Goal: Task Accomplishment & Management: Manage account settings

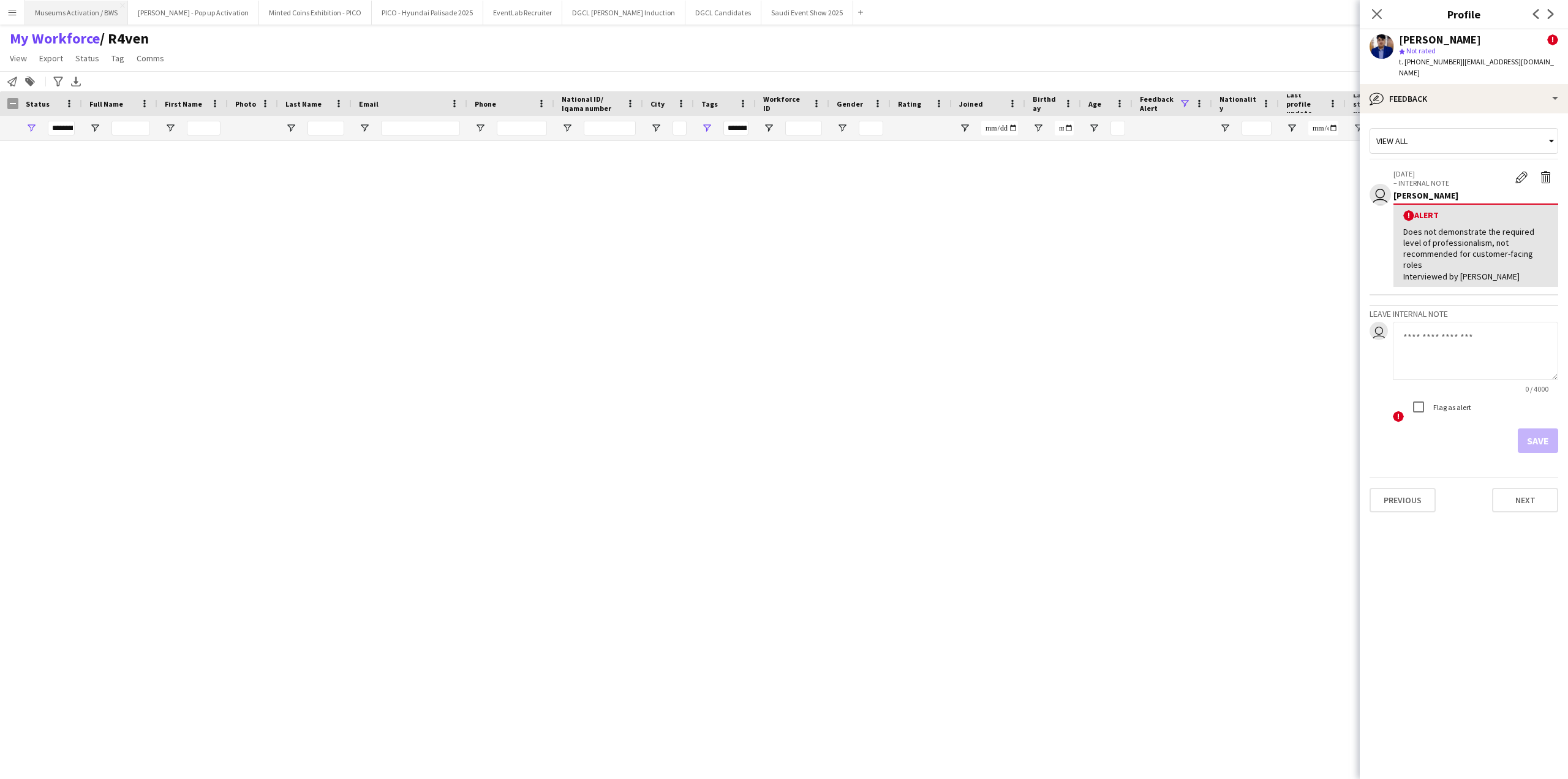
scroll to position [5389, 0]
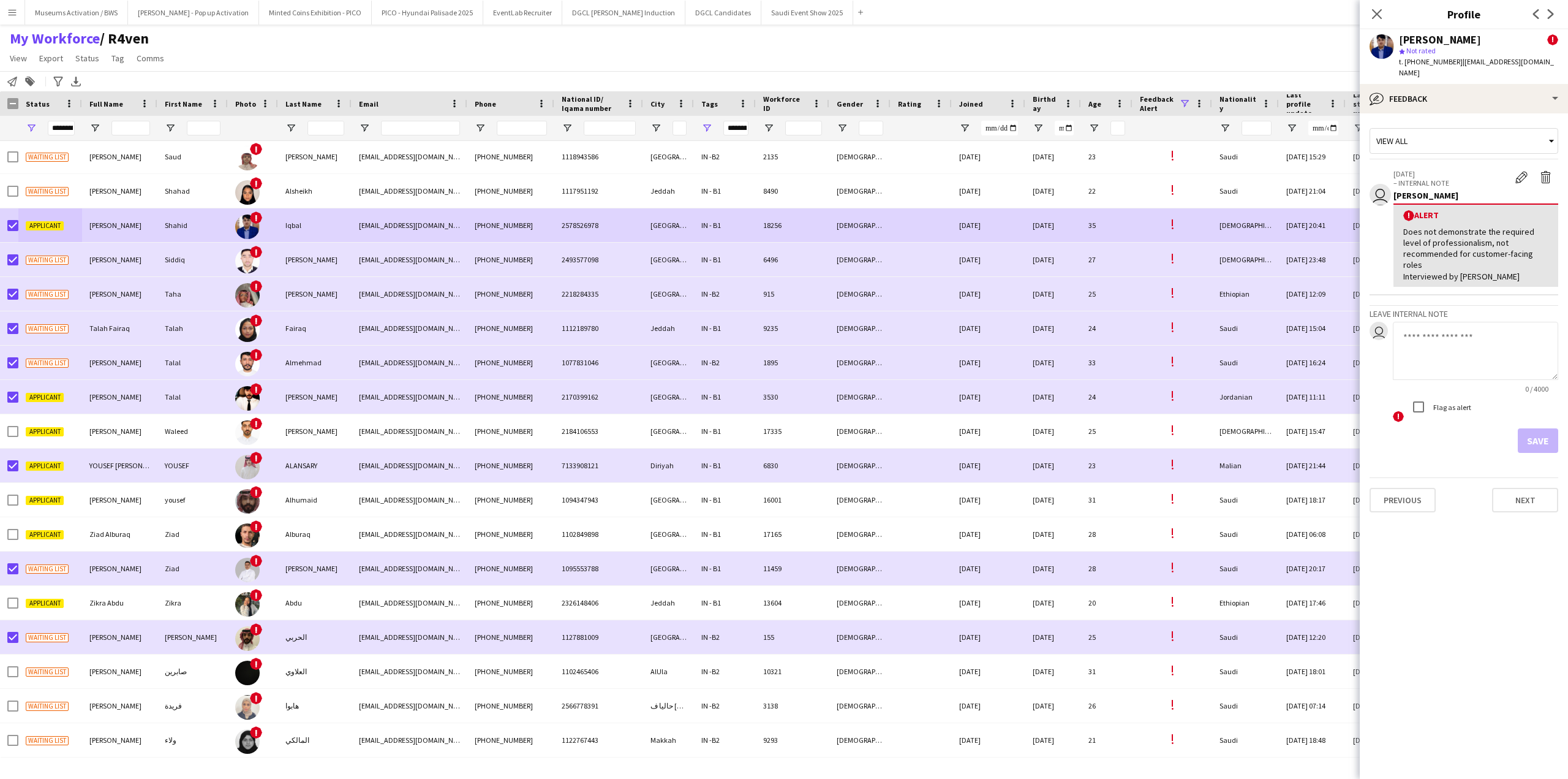
click at [10, 11] on app-icon "Menu" at bounding box center [12, 12] width 10 height 10
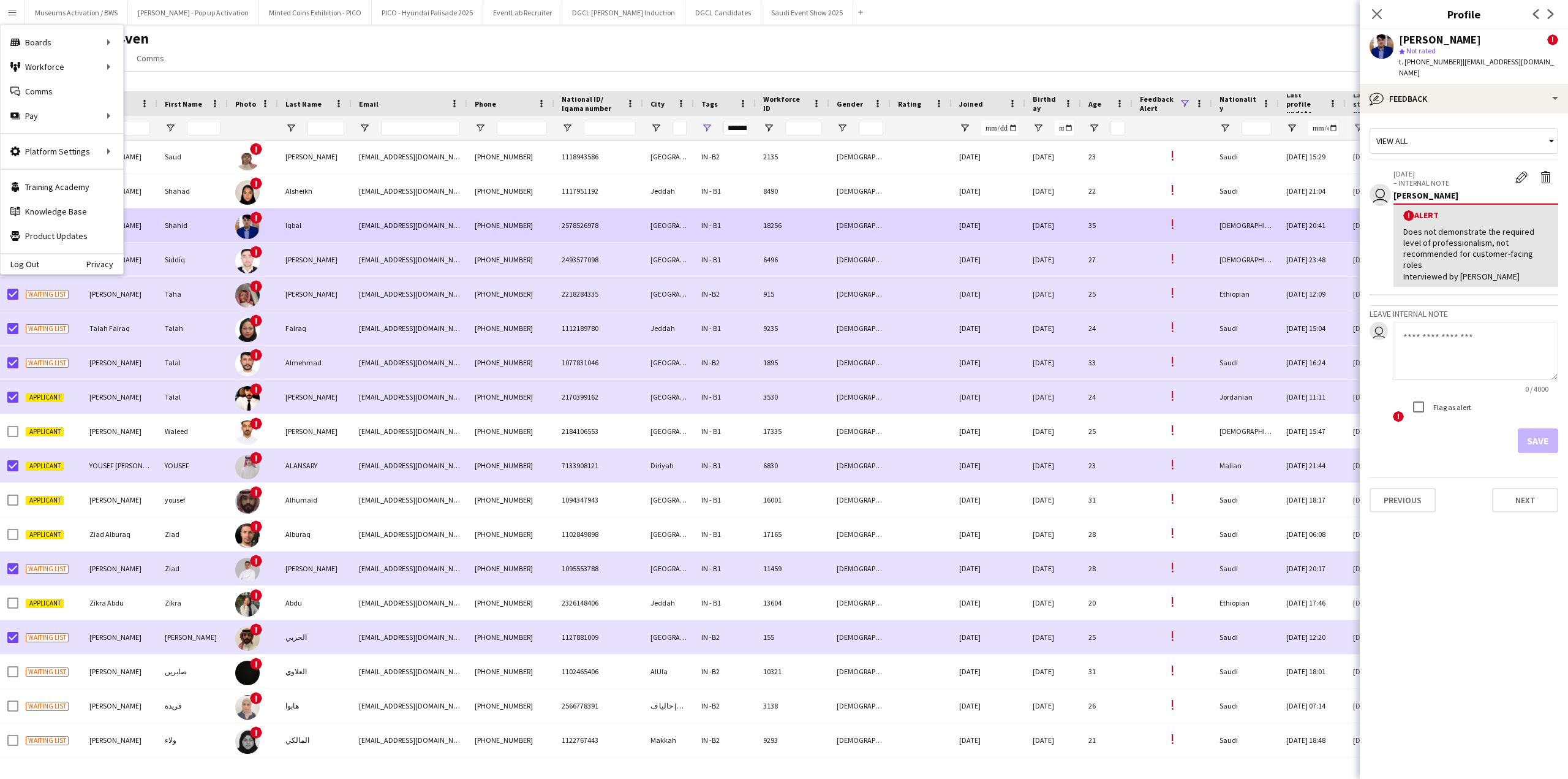
click at [203, 46] on div "My Workforce / R4ven View Views Default view [PERSON_NAME] [PERSON_NAME] [PERSO…" at bounding box center [784, 50] width 1568 height 42
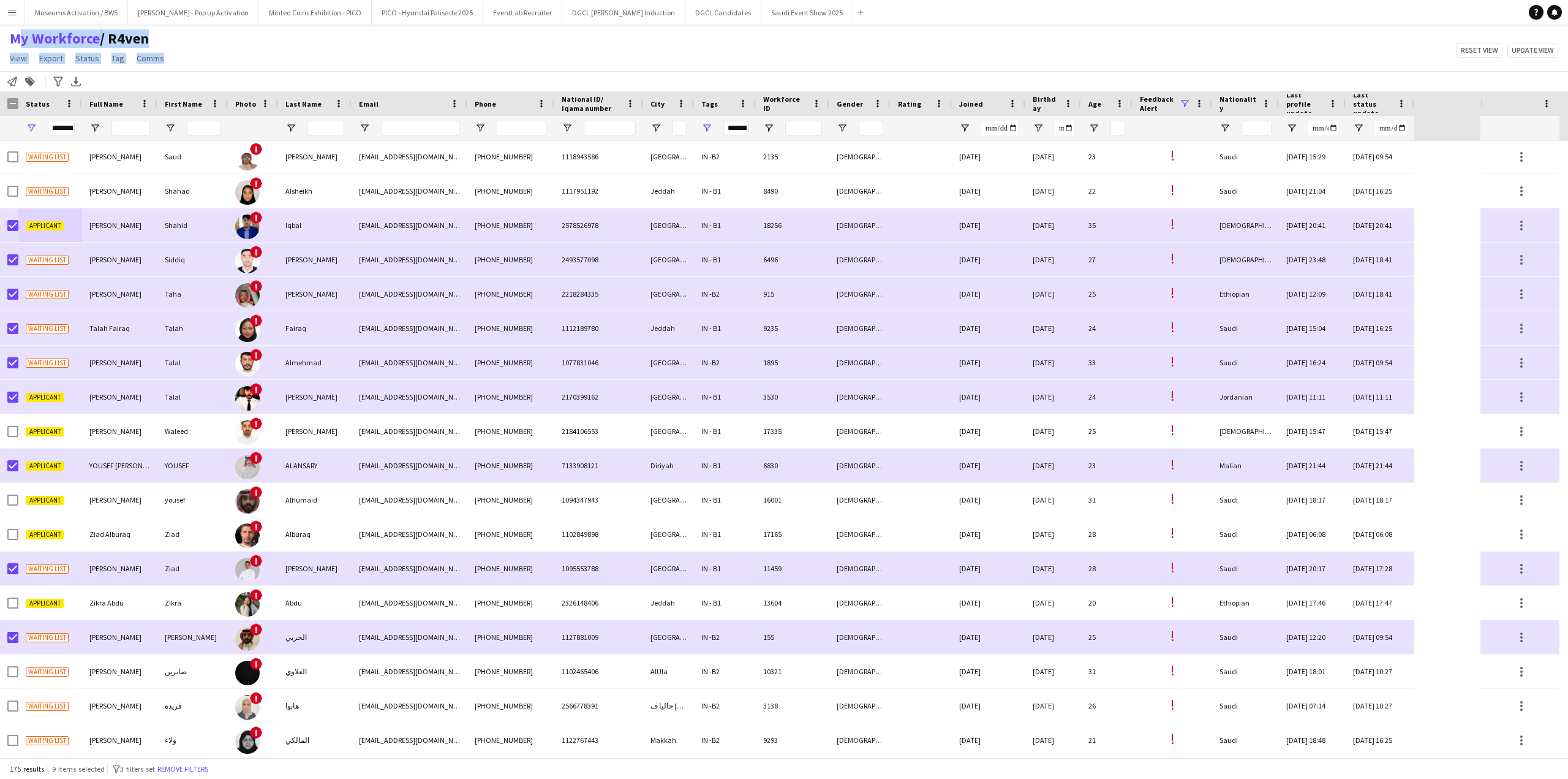
drag, startPoint x: 168, startPoint y: 63, endPoint x: 7, endPoint y: 42, distance: 162.4
click at [7, 42] on div "My Workforce / R4ven View Views Default view [PERSON_NAME] [PERSON_NAME] [PERSO…" at bounding box center [784, 50] width 1568 height 42
click at [211, 55] on div "My Workforce / R4ven View Views Default view [PERSON_NAME] [PERSON_NAME] [PERSO…" at bounding box center [784, 50] width 1568 height 42
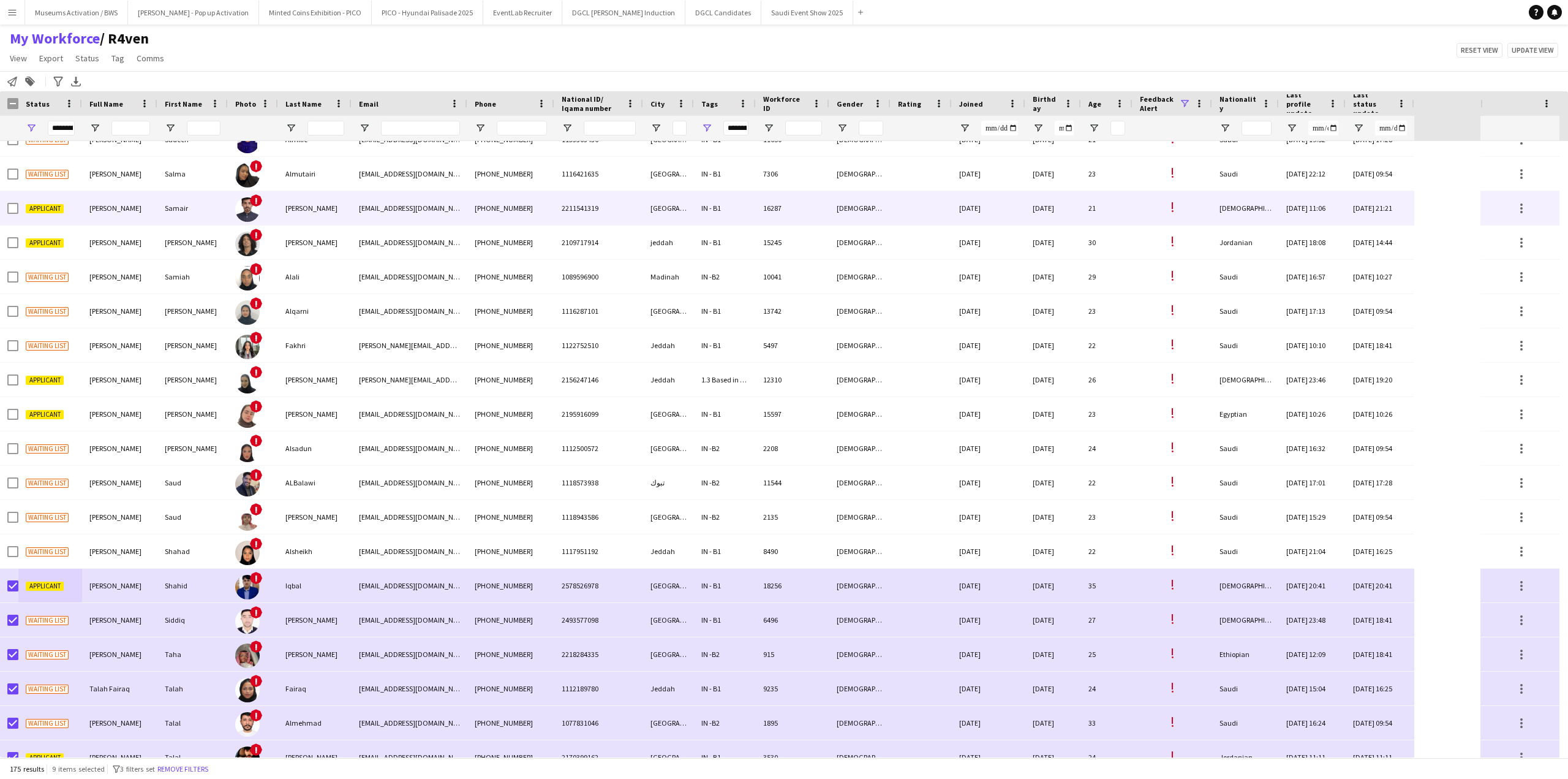
scroll to position [5021, 0]
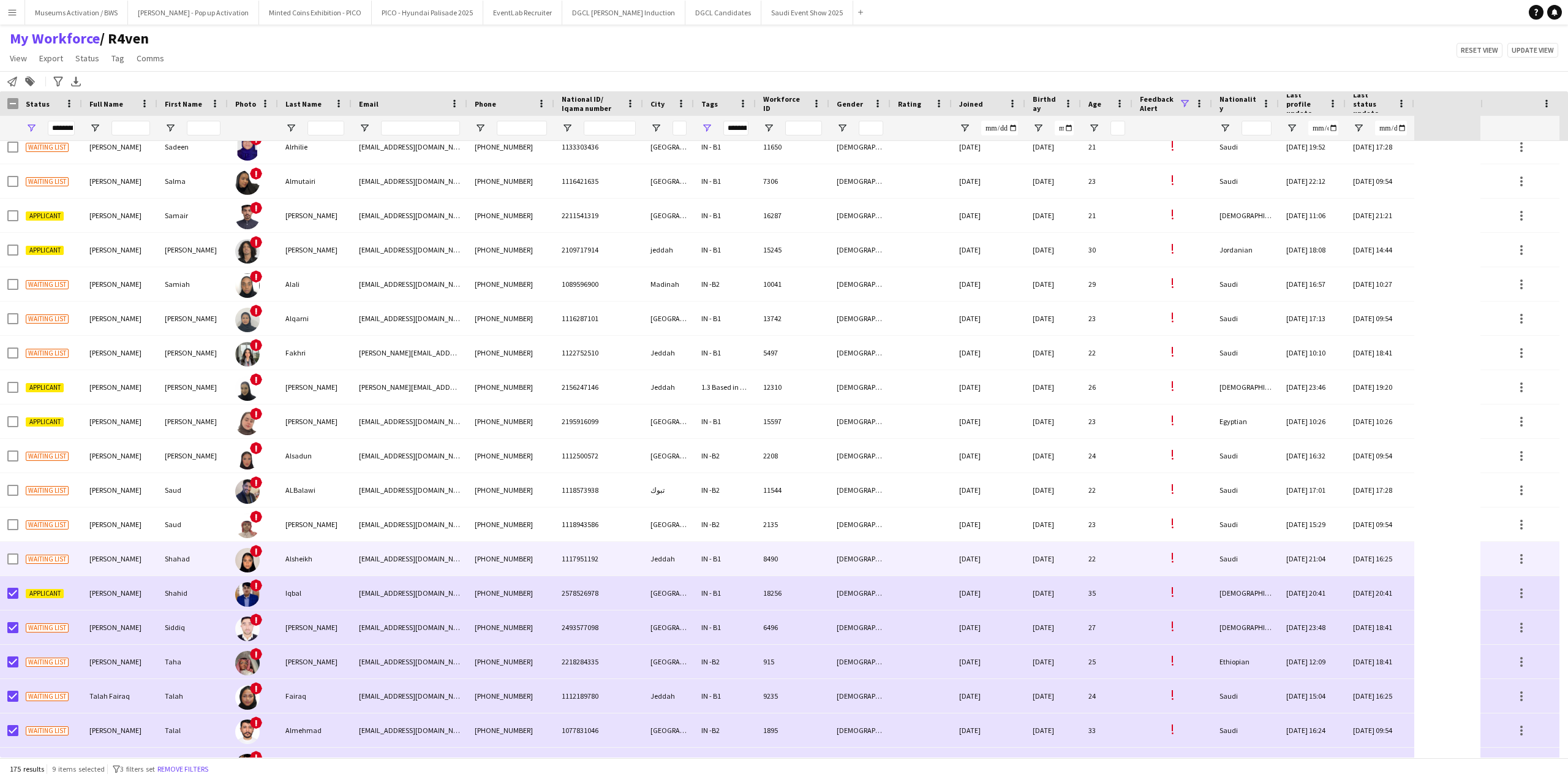
click at [112, 553] on div "Shahad Alsheikh" at bounding box center [120, 558] width 75 height 34
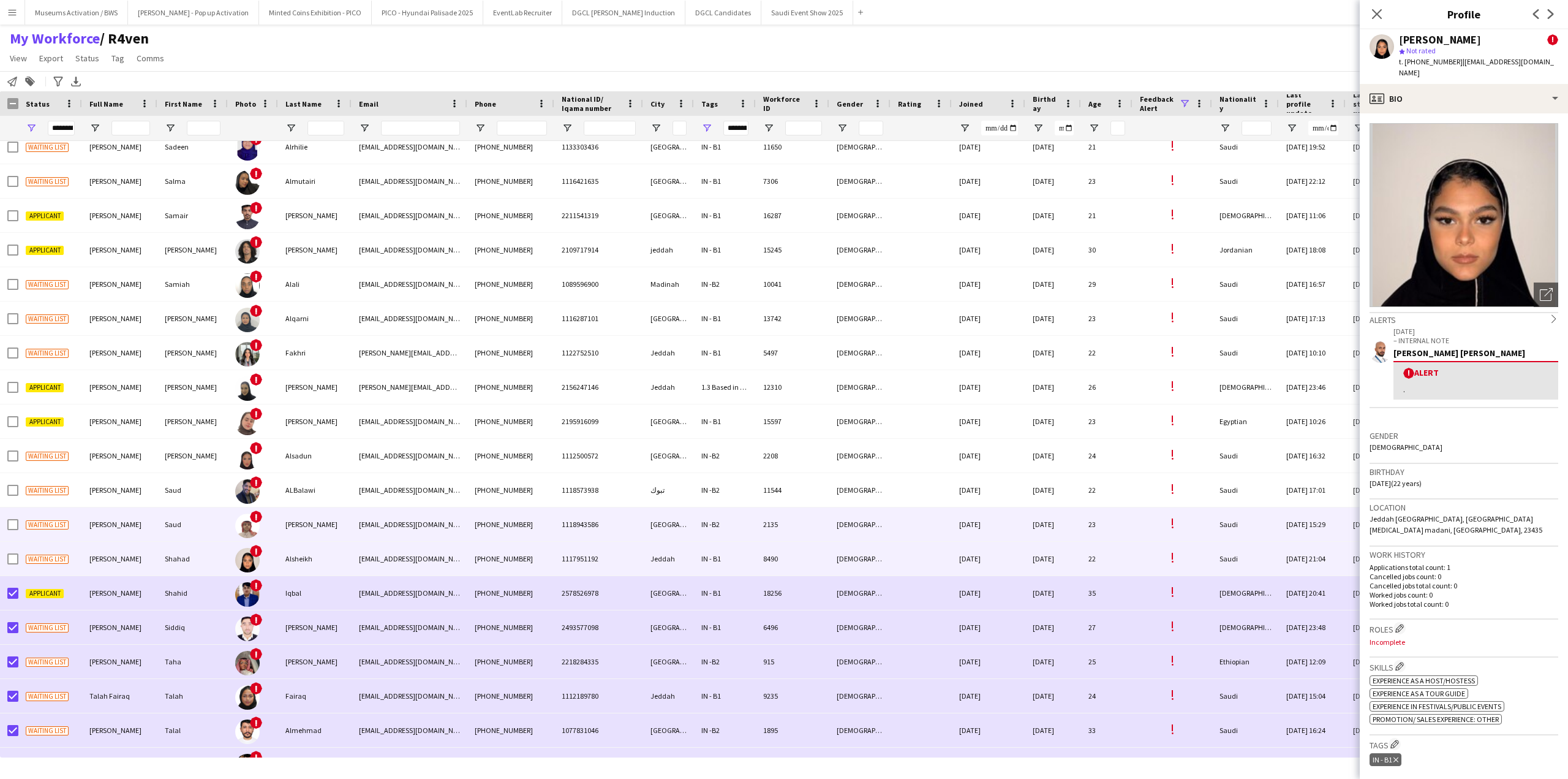
click at [109, 522] on span "Saud Mohammed" at bounding box center [116, 524] width 52 height 9
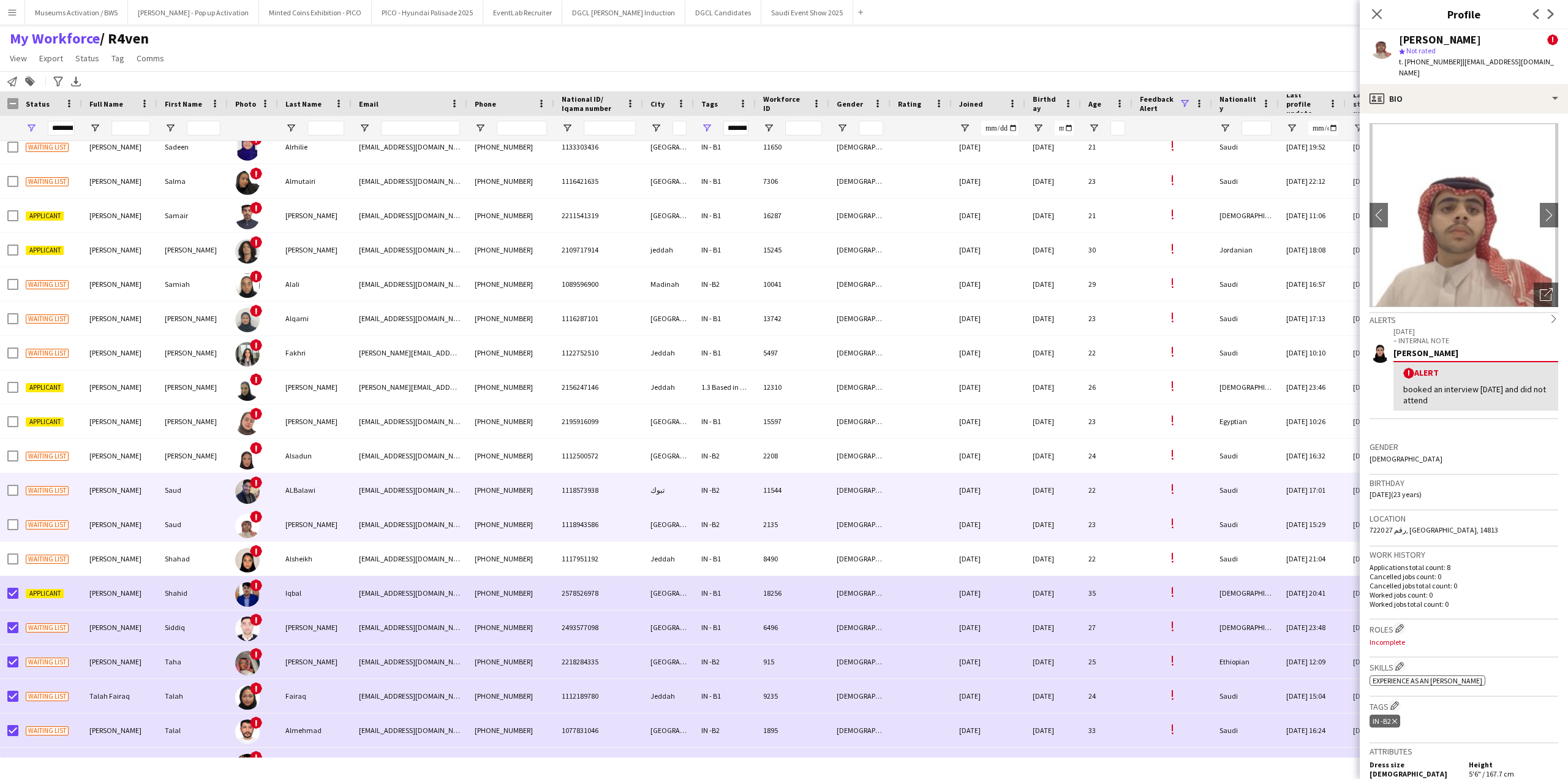
click at [93, 482] on div "Saud ALBalawi" at bounding box center [120, 490] width 75 height 34
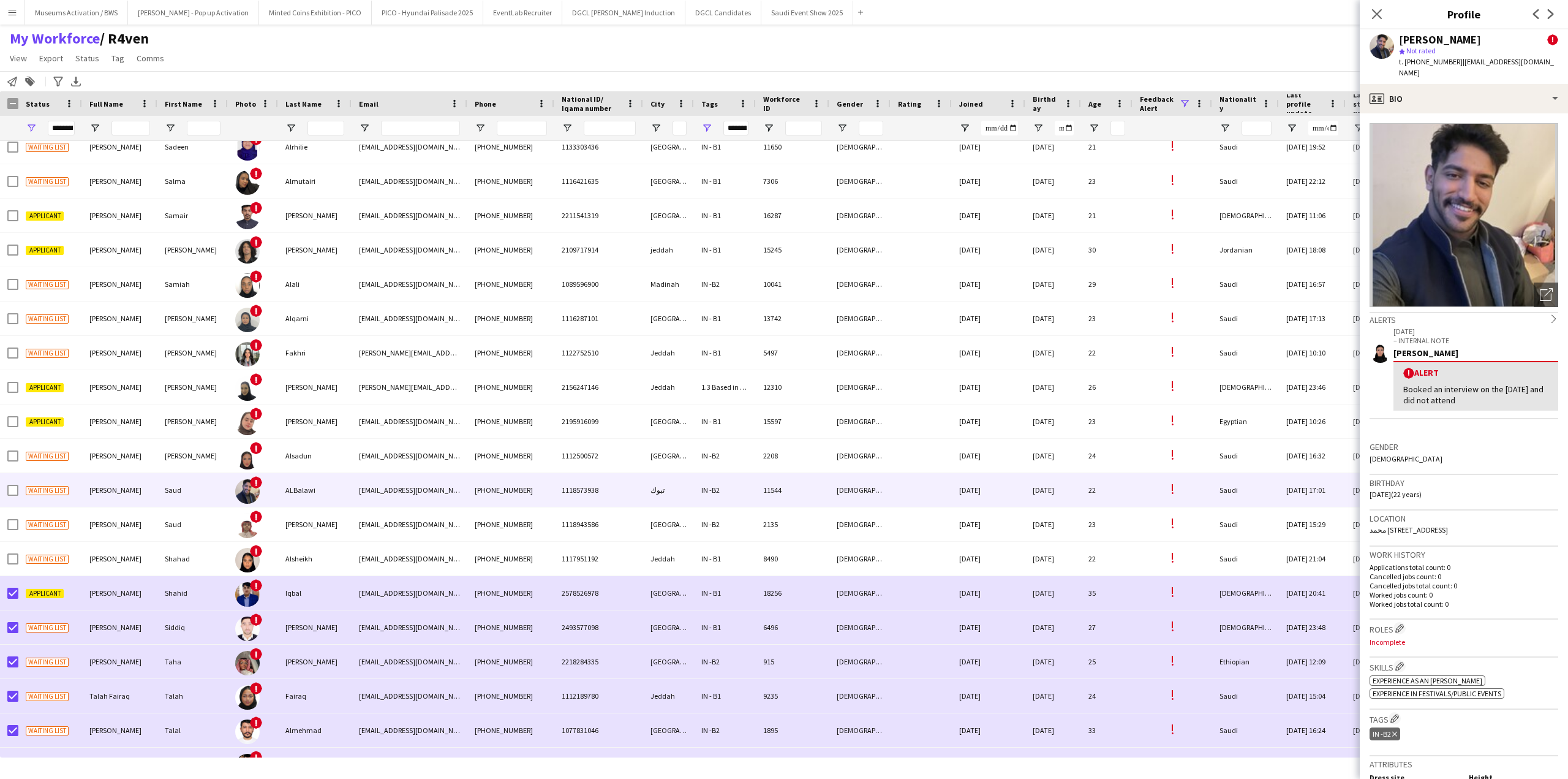
click at [1447, 113] on app-crew-profile-bio "Open photos pop-in Alerts chevron-right 01-06-2025 – INTERNAL NOTE Reem Al Shor…" at bounding box center [1464, 446] width 208 height 666
click at [1451, 91] on div "profile Bio" at bounding box center [1464, 98] width 208 height 29
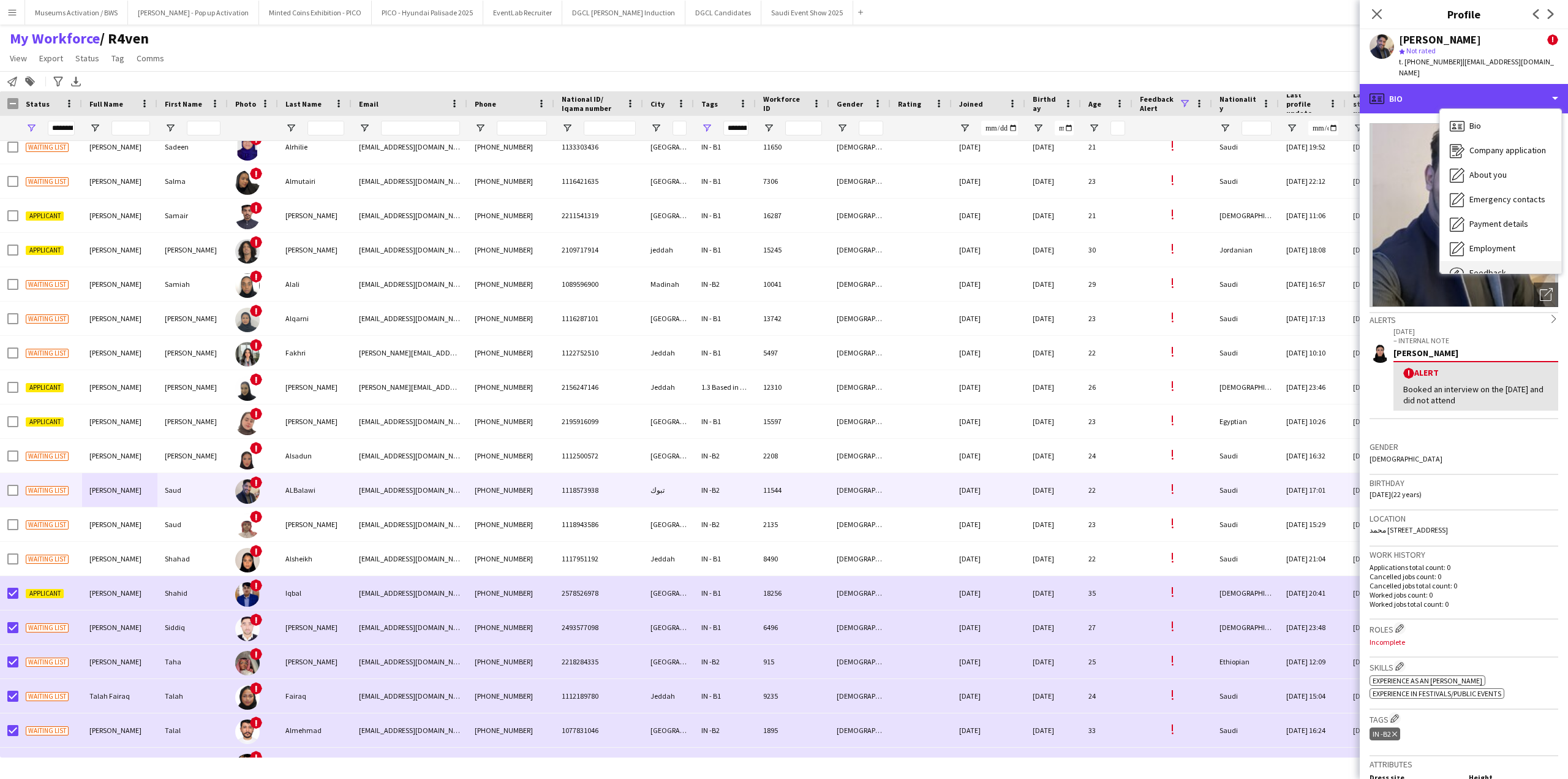
scroll to position [42, 0]
click at [1468, 219] on div "Feedback Feedback" at bounding box center [1501, 231] width 121 height 24
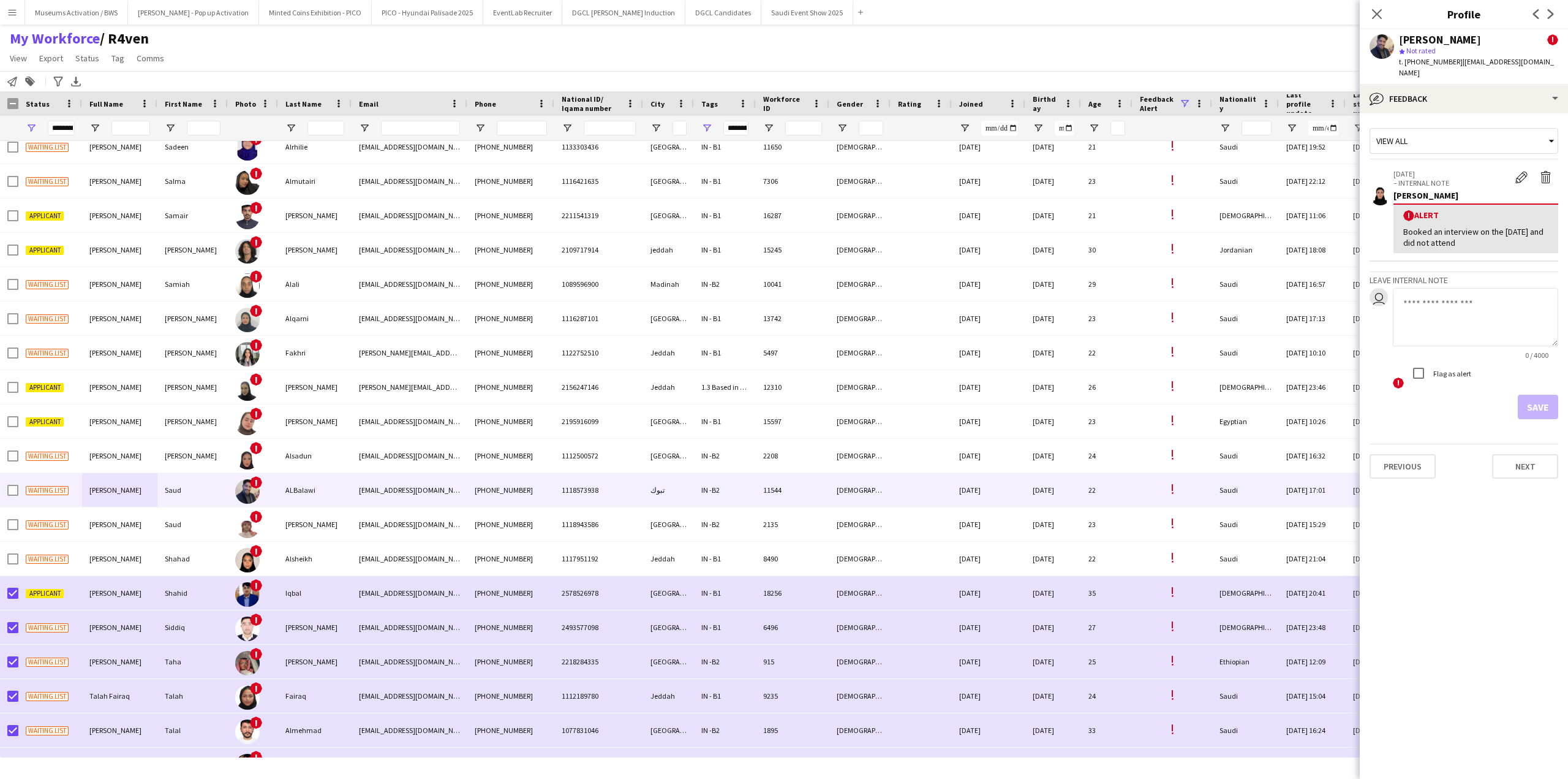
click at [1454, 226] on div "Booked an interview on the 1st of june 2025 and did not attend" at bounding box center [1476, 237] width 145 height 22
click at [1427, 226] on div "Booked an interview on the 1st of june 2025 and did not attend" at bounding box center [1476, 237] width 145 height 22
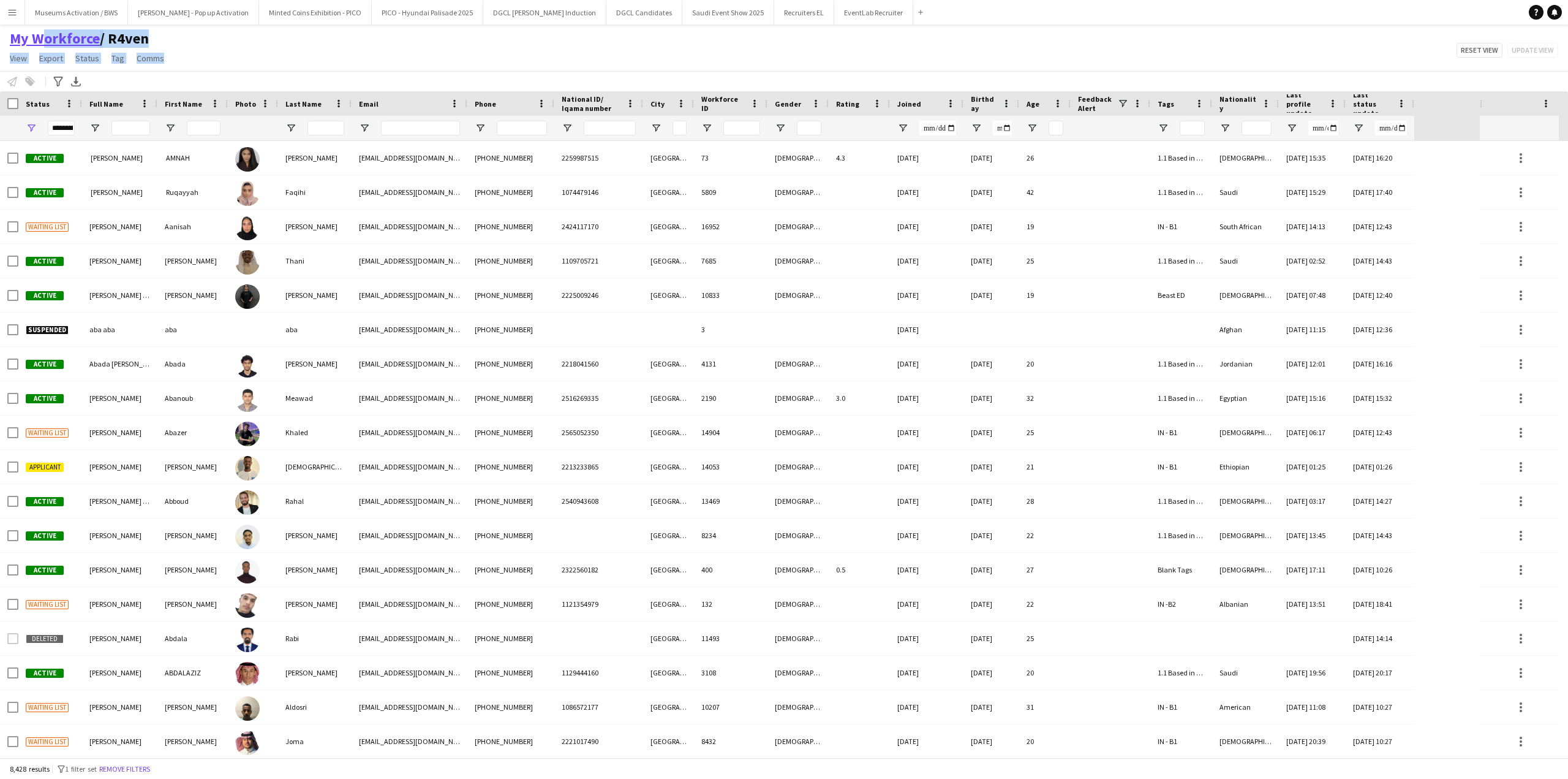
drag, startPoint x: 178, startPoint y: 57, endPoint x: 34, endPoint y: 41, distance: 144.9
click at [34, 41] on div "My Workforce / R4ven View Views Default view [PERSON_NAME] [PERSON_NAME] [PERSO…" at bounding box center [784, 50] width 1568 height 42
click at [245, 64] on div "My Workforce / R4ven View Views Default view [PERSON_NAME] [PERSON_NAME] [PERSO…" at bounding box center [784, 50] width 1568 height 42
click at [166, 64] on link "Comms" at bounding box center [150, 59] width 37 height 16
click at [183, 59] on div "My Workforce / R4ven View Views Default view [PERSON_NAME] [PERSON_NAME] [PERSO…" at bounding box center [784, 50] width 1568 height 42
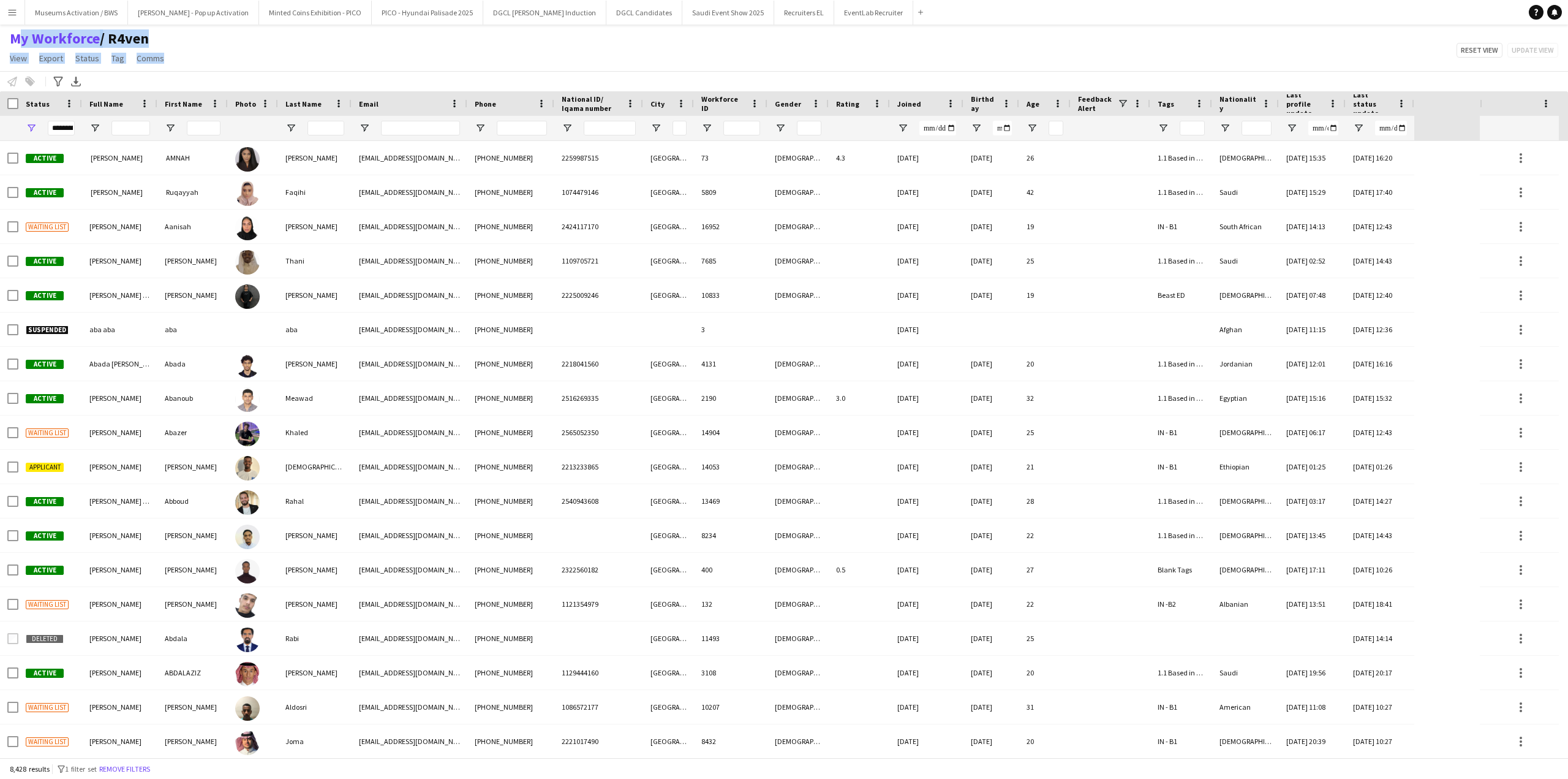
drag, startPoint x: 209, startPoint y: 55, endPoint x: 6, endPoint y: 36, distance: 203.9
click at [6, 36] on div "My Workforce / R4ven View Views Default view [PERSON_NAME] [PERSON_NAME] [PERSO…" at bounding box center [784, 50] width 1568 height 42
click at [332, 68] on div "My Workforce / R4ven View Views Default view [PERSON_NAME] [PERSON_NAME] [PERSO…" at bounding box center [784, 50] width 1568 height 42
drag, startPoint x: 190, startPoint y: 76, endPoint x: 14, endPoint y: 41, distance: 179.4
click at [14, 41] on app-workforce-header "My Workforce / R4ven View Views Default view [PERSON_NAME] [PERSON_NAME] [PERSO…" at bounding box center [784, 60] width 1568 height 62
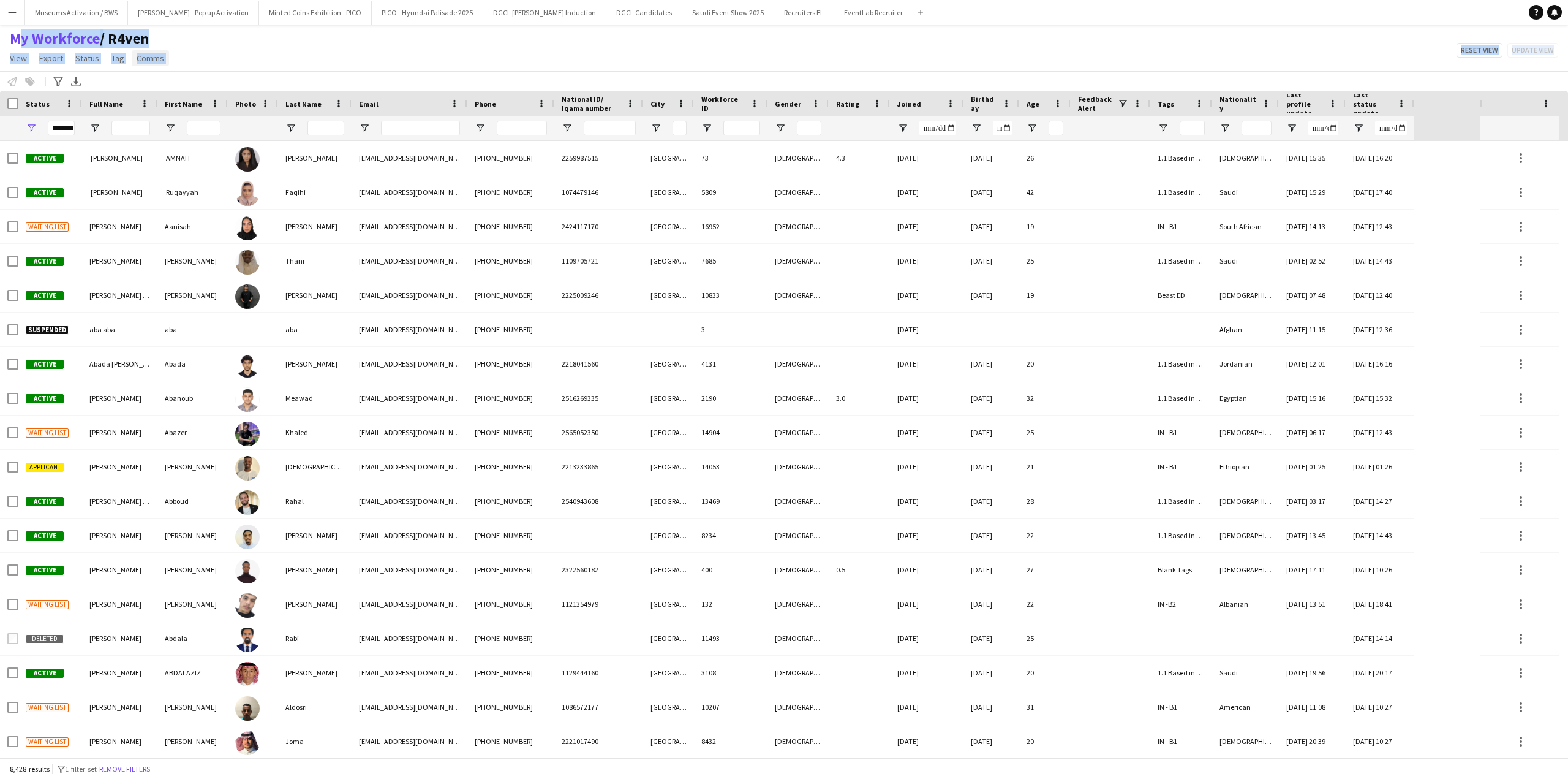
click at [166, 54] on link "Comms" at bounding box center [150, 59] width 37 height 16
click at [199, 55] on div "My Workforce / R4ven View Views Default view [PERSON_NAME] [PERSON_NAME] [PERSO…" at bounding box center [784, 50] width 1568 height 42
drag, startPoint x: 156, startPoint y: 64, endPoint x: 4, endPoint y: 57, distance: 152.2
click at [4, 57] on app-page-menu "View Views Default view [PERSON_NAME] [PERSON_NAME] [PERSON_NAME] R4ven New vie…" at bounding box center [88, 59] width 176 height 23
click at [270, 54] on div "My Workforce / R4ven View Views Default view [PERSON_NAME] [PERSON_NAME] [PERSO…" at bounding box center [784, 50] width 1568 height 42
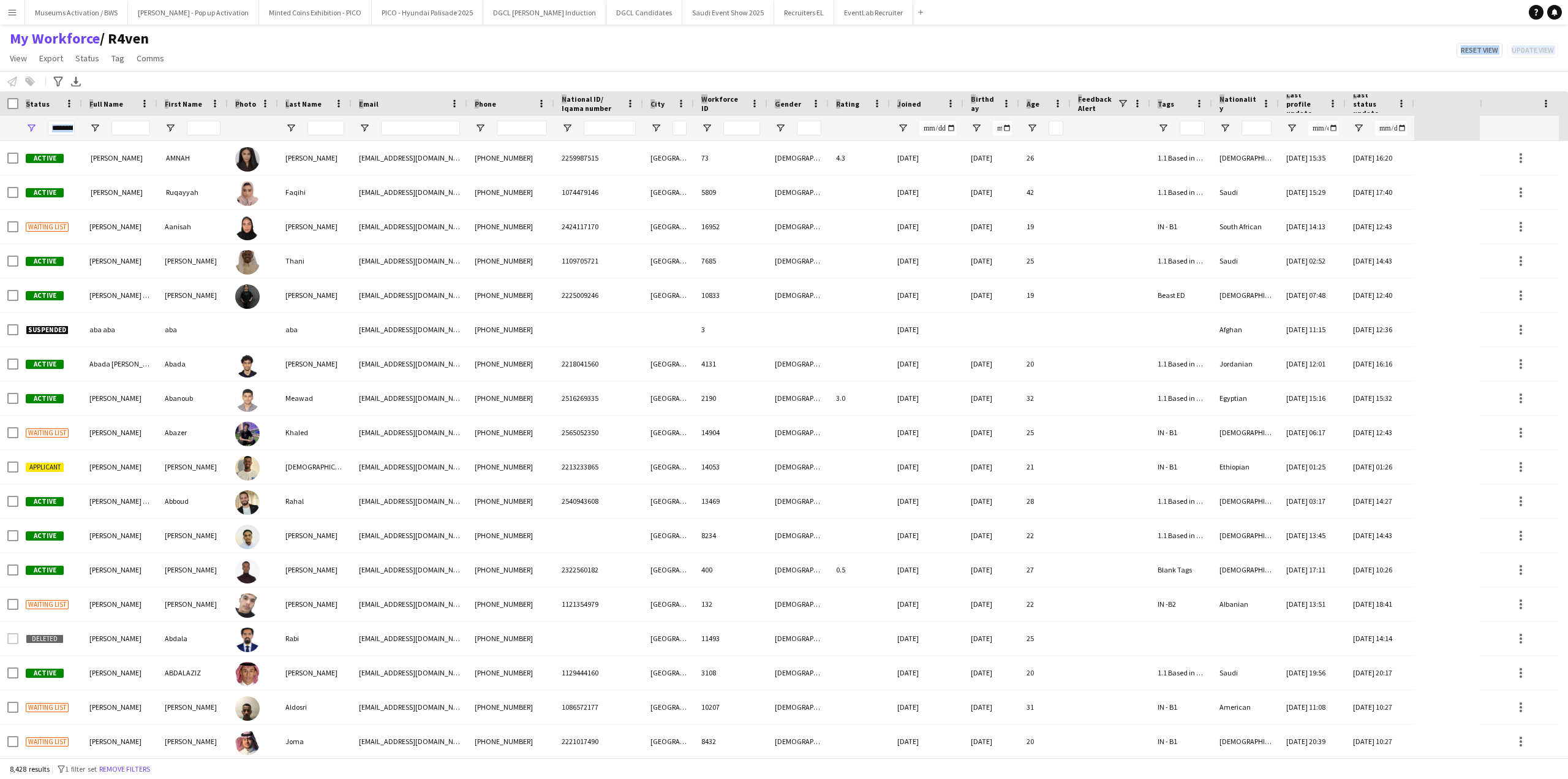
drag, startPoint x: 170, startPoint y: 68, endPoint x: -1, endPoint y: 181, distance: 205.0
click at [0, 181] on html "Menu Boards Boards Boards All jobs Status Workforce Workforce My Workforce Recr…" at bounding box center [784, 390] width 1568 height 779
click at [235, 68] on div "My Workforce / R4ven View Views Default view [PERSON_NAME] [PERSON_NAME] [PERSO…" at bounding box center [784, 50] width 1568 height 42
drag, startPoint x: 237, startPoint y: 54, endPoint x: 2, endPoint y: 58, distance: 235.0
click at [2, 58] on div "My Workforce / R4ven View Views Default view [PERSON_NAME] [PERSON_NAME] [PERSO…" at bounding box center [784, 50] width 1568 height 42
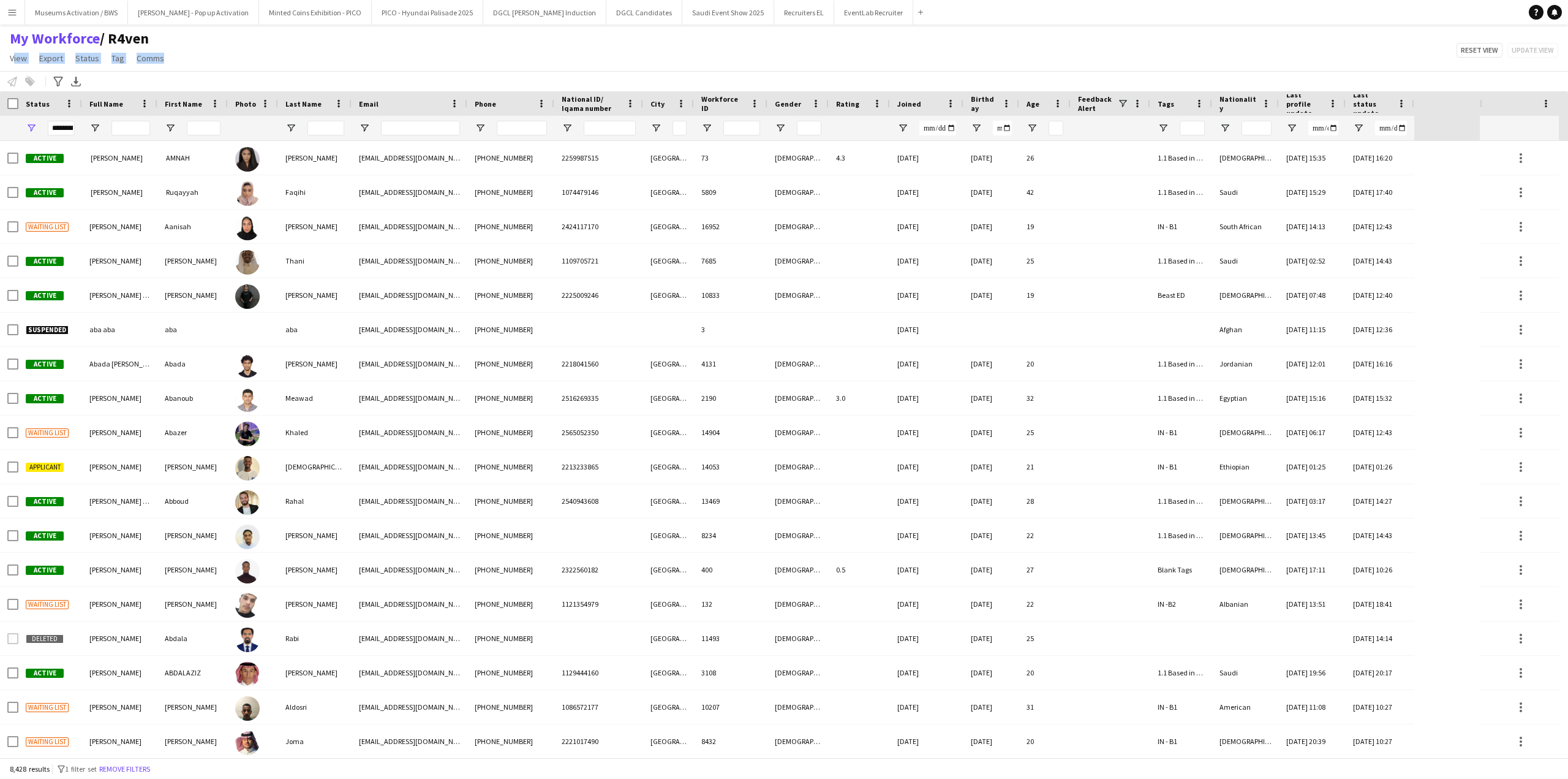
click at [353, 60] on div "My Workforce / R4ven View Views Default view [PERSON_NAME] [PERSON_NAME] [PERSO…" at bounding box center [784, 50] width 1568 height 42
